Goal: Transaction & Acquisition: Book appointment/travel/reservation

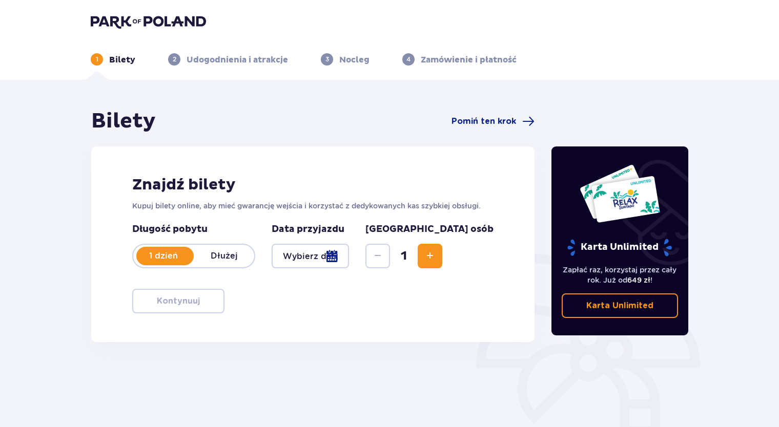
click at [349, 259] on div at bounding box center [310, 256] width 77 height 25
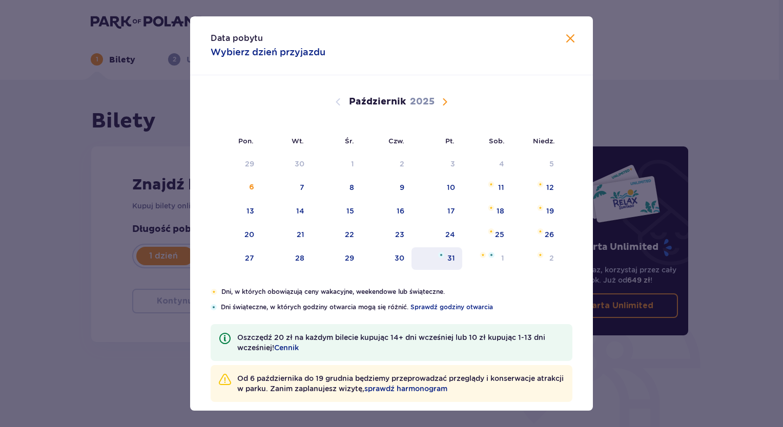
click at [453, 262] on div "31" at bounding box center [437, 259] width 51 height 23
type input "31.10.25"
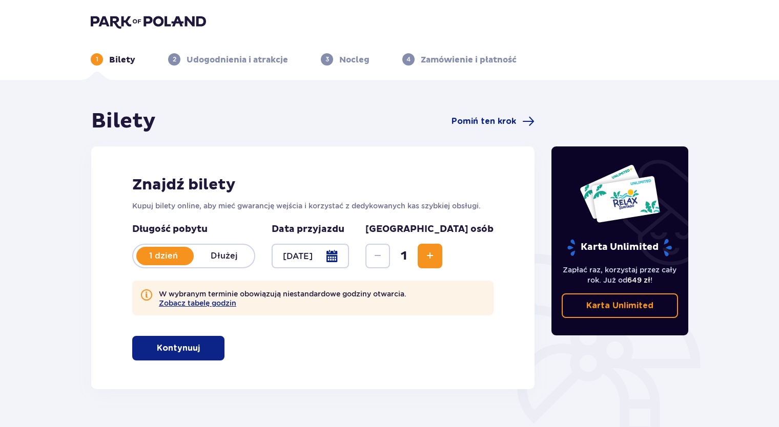
click at [165, 352] on p "Kontynuuj" at bounding box center [178, 348] width 43 height 11
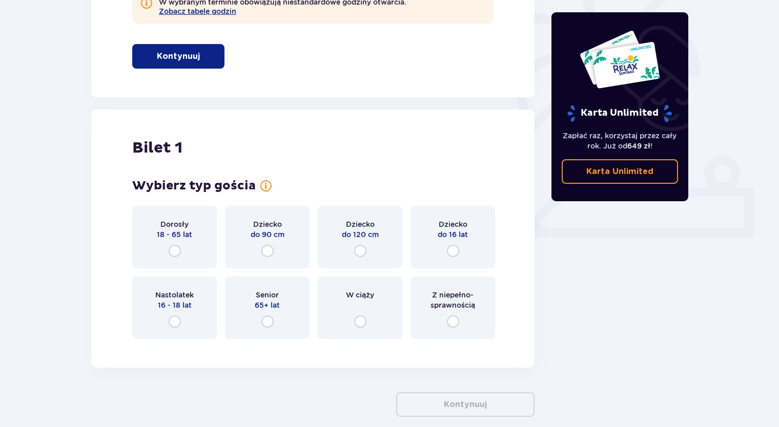
scroll to position [343, 0]
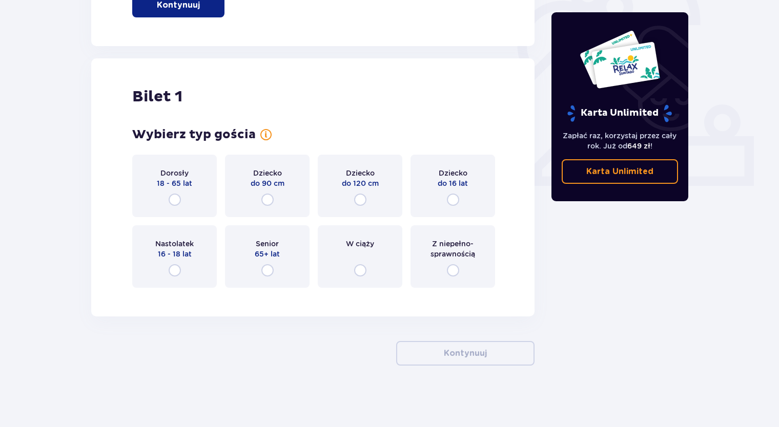
click at [174, 203] on input "radio" at bounding box center [175, 200] width 12 height 12
radio input "true"
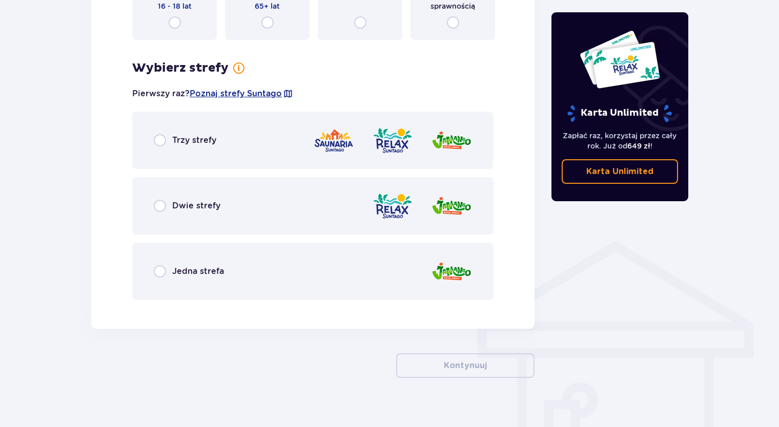
scroll to position [604, 0]
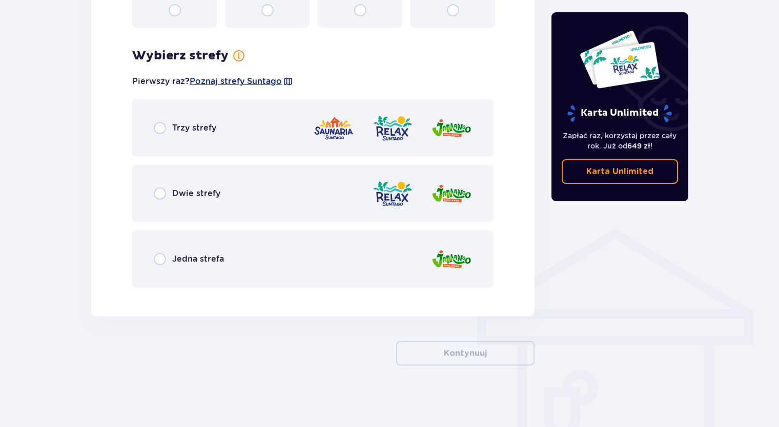
click at [160, 132] on input "radio" at bounding box center [160, 128] width 12 height 12
radio input "true"
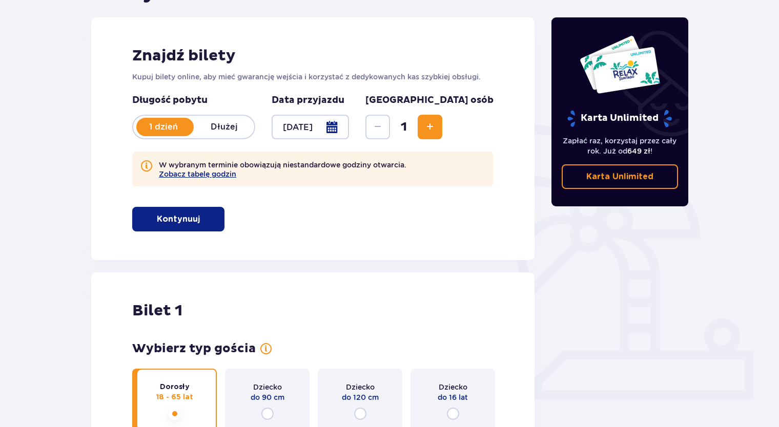
scroll to position [0, 0]
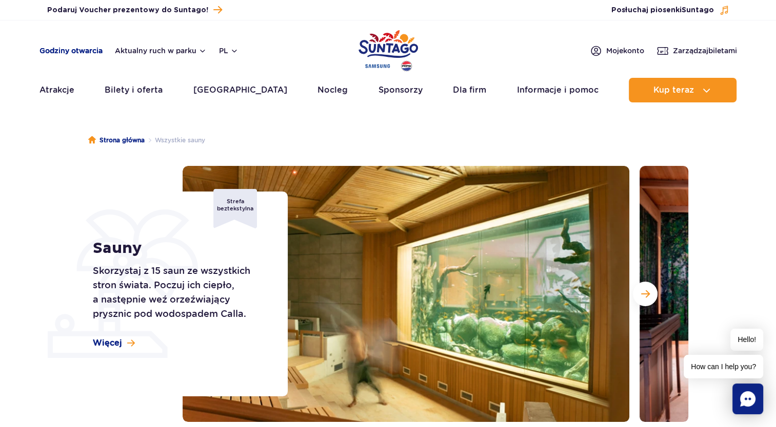
click at [74, 50] on link "Godziny otwarcia" at bounding box center [70, 51] width 63 height 10
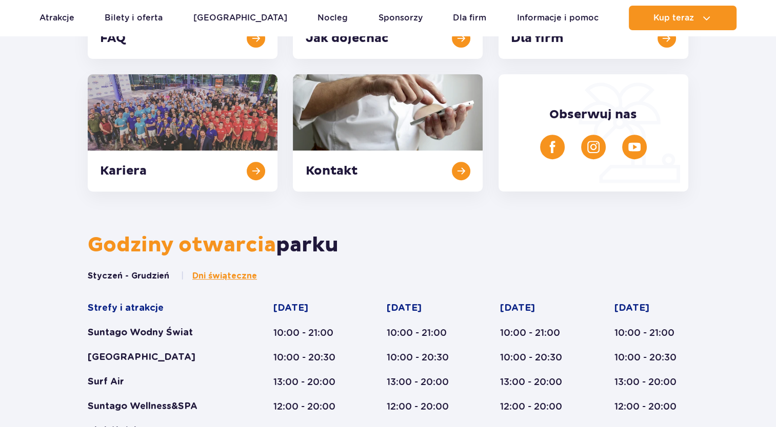
scroll to position [338, 0]
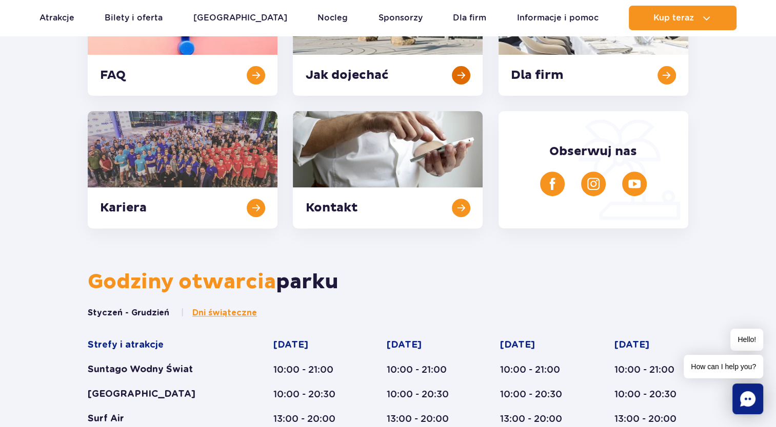
click at [460, 74] on link at bounding box center [388, 36] width 190 height 117
